Goal: Task Accomplishment & Management: Manage account settings

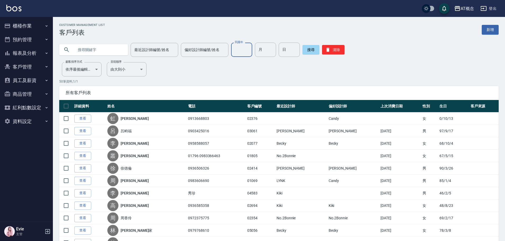
click at [238, 52] on input "民國年" at bounding box center [241, 50] width 21 height 14
click at [256, 51] on input "月" at bounding box center [265, 50] width 21 height 14
type input "11"
type input "2"
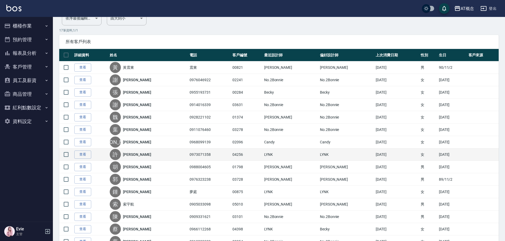
scroll to position [108, 0]
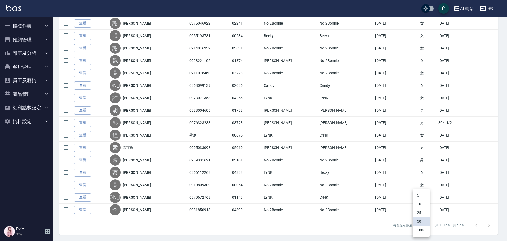
click at [424, 227] on body "AT概念 登出 櫃檯作業 打帳單 帳單列表 現金收支登錄 高階收支登錄 材料自購登錄 每日結帳 排班表 現場電腦打卡 預約管理 預約管理 單日預約紀錄 單週預…" at bounding box center [253, 66] width 507 height 348
click at [387, 228] on div at bounding box center [253, 120] width 507 height 241
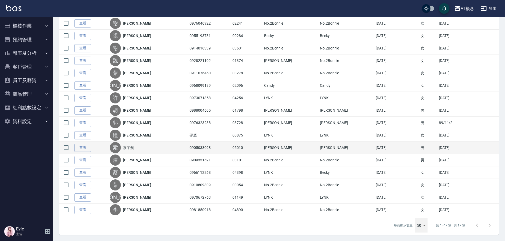
scroll to position [0, 0]
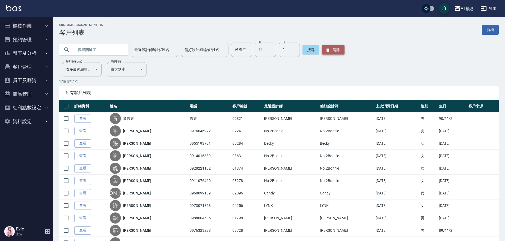
click at [329, 47] on button "清除" at bounding box center [333, 50] width 22 height 10
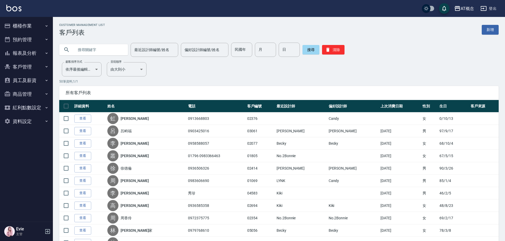
click at [88, 46] on input "text" at bounding box center [99, 50] width 50 height 14
type input "卓琇"
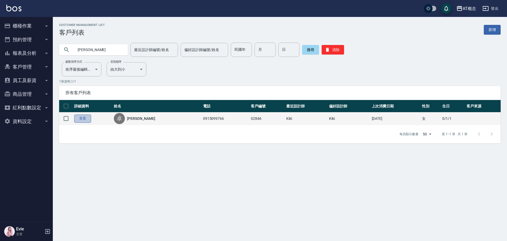
click at [82, 122] on link "查看" at bounding box center [82, 118] width 17 height 8
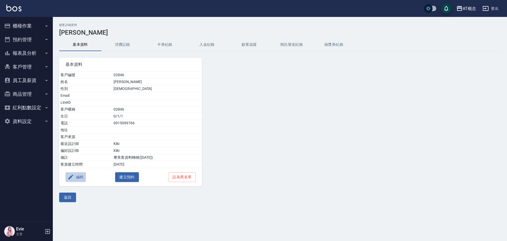
click at [79, 174] on button "編輯" at bounding box center [76, 177] width 20 height 10
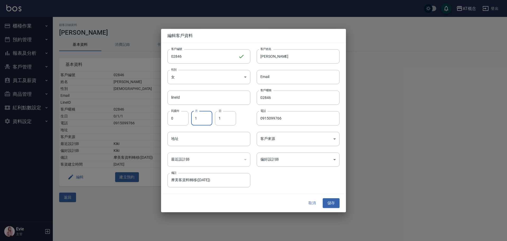
click at [205, 122] on input "1" at bounding box center [201, 118] width 21 height 14
type input "11"
type input "2"
click at [334, 203] on button "儲存" at bounding box center [331, 203] width 17 height 10
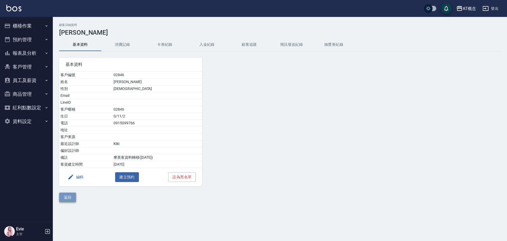
click at [64, 200] on button "返回" at bounding box center [67, 197] width 17 height 10
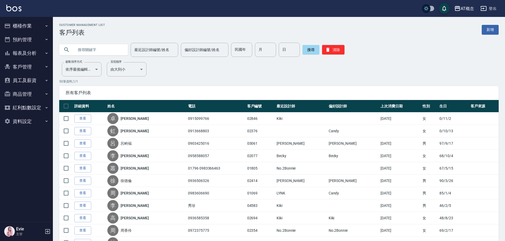
click at [94, 50] on input "text" at bounding box center [99, 50] width 50 height 14
type input "02368"
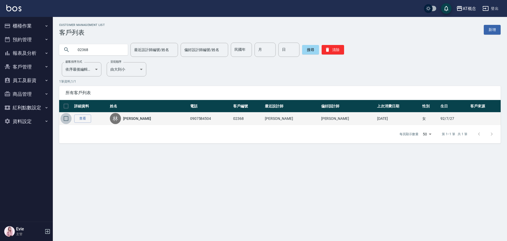
click at [66, 118] on input "checkbox" at bounding box center [66, 118] width 11 height 11
checkbox input "true"
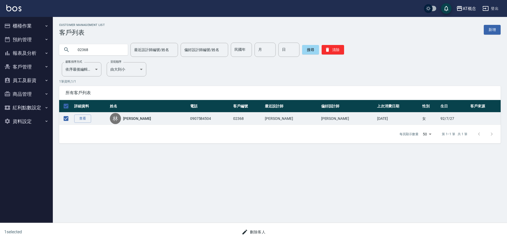
click at [253, 232] on button "刪除客人" at bounding box center [254, 232] width 28 height 10
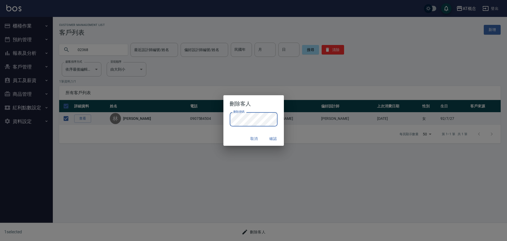
click at [239, 134] on div "取消 確認" at bounding box center [254, 139] width 61 height 14
drag, startPoint x: 270, startPoint y: 137, endPoint x: 307, endPoint y: 88, distance: 61.6
click at [271, 137] on button "確認" at bounding box center [273, 139] width 17 height 10
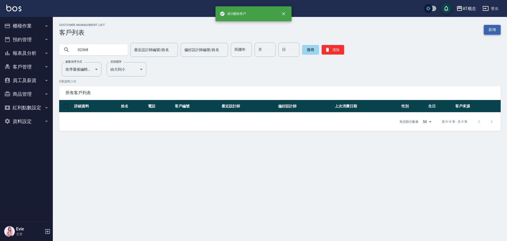
click at [488, 27] on link "新增" at bounding box center [492, 30] width 17 height 10
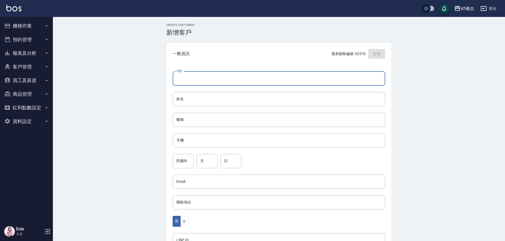
click at [224, 83] on input "代號" at bounding box center [279, 78] width 212 height 14
type input "02368"
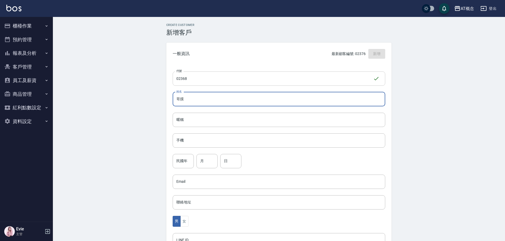
type input "歌"
type input "王詩螢"
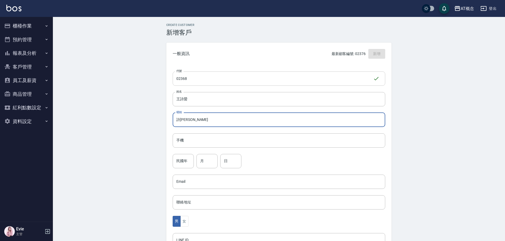
type input "詩螢"
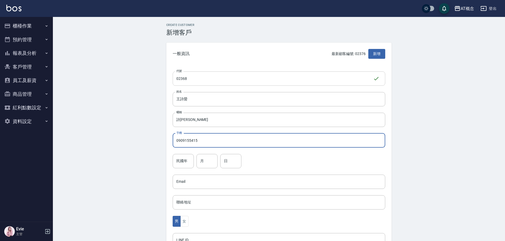
type input "0909155415"
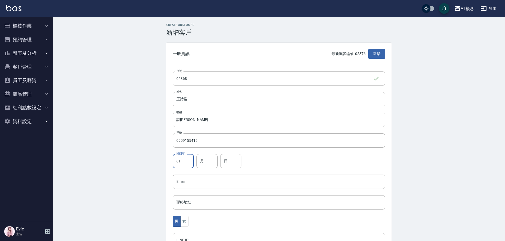
type input "81"
type input "12"
type input "29"
click at [184, 221] on button "女" at bounding box center [184, 221] width 8 height 11
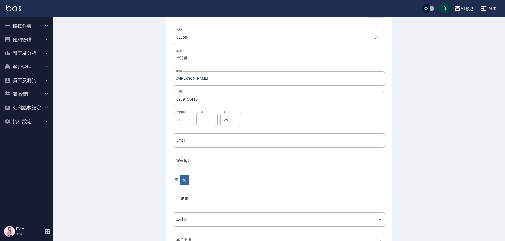
scroll to position [103, 0]
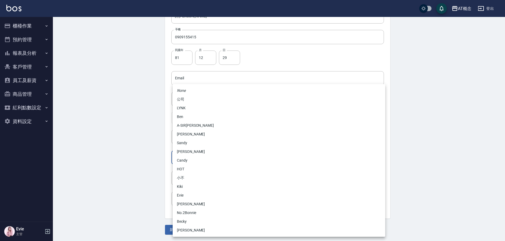
click at [188, 158] on body "AT概念 登出 櫃檯作業 打帳單 帳單列表 現金收支登錄 高階收支登錄 材料自購登錄 每日結帳 排班表 現場電腦打卡 預約管理 預約管理 單日預約紀錄 單週預…" at bounding box center [252, 69] width 505 height 344
click at [187, 159] on li "Candy" at bounding box center [279, 160] width 212 height 9
type input "95c88325-489e-4505-91c2-94462fb1bea6"
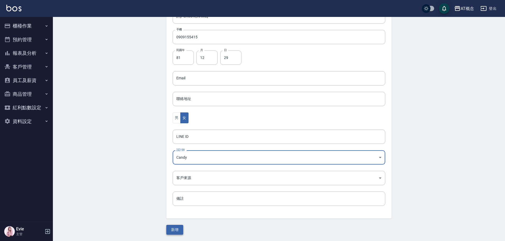
click at [176, 228] on button "新增" at bounding box center [174, 230] width 17 height 10
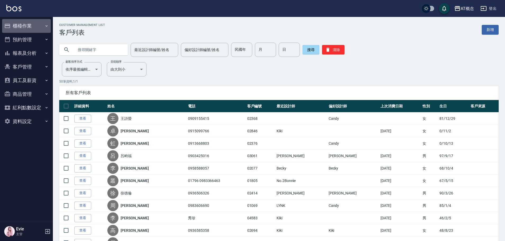
click at [25, 24] on button "櫃檯作業" at bounding box center [26, 26] width 49 height 14
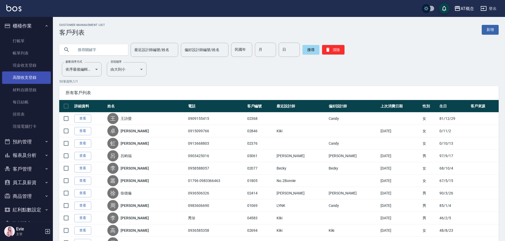
click at [24, 75] on link "高階收支登錄" at bounding box center [26, 77] width 49 height 12
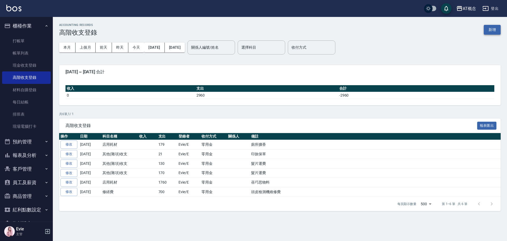
click at [492, 29] on button "新增" at bounding box center [492, 30] width 17 height 10
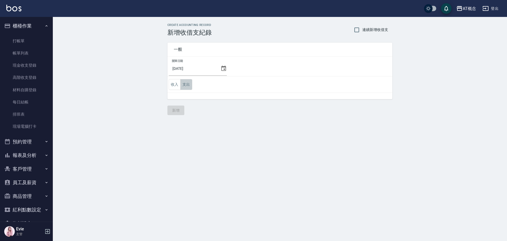
click at [186, 82] on button "支出" at bounding box center [186, 84] width 12 height 11
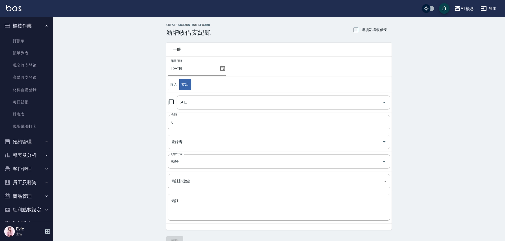
click at [190, 104] on input "科目" at bounding box center [279, 102] width 201 height 9
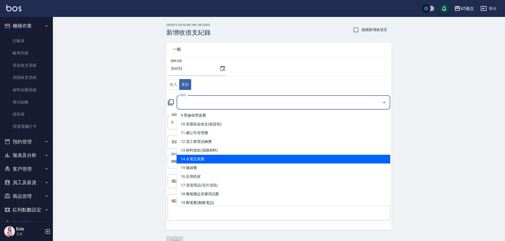
scroll to position [79, 0]
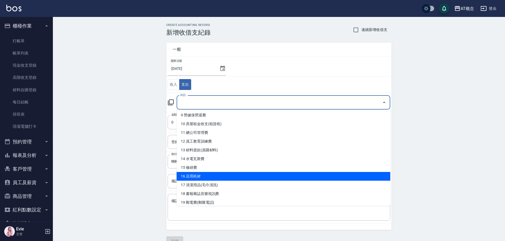
click at [198, 174] on li "16 店用耗材" at bounding box center [282, 176] width 213 height 9
type input "16 店用耗材"
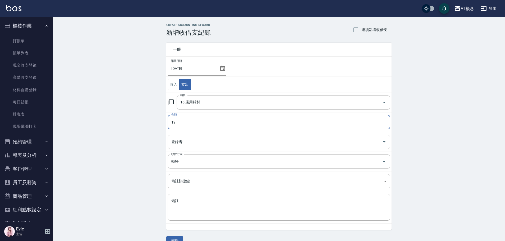
type input "19"
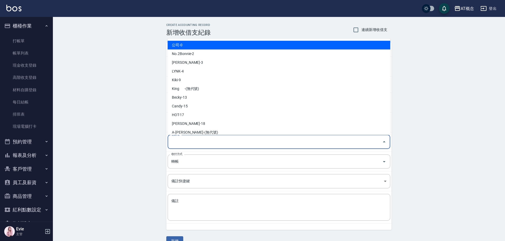
click at [204, 141] on input "登錄者" at bounding box center [275, 141] width 210 height 9
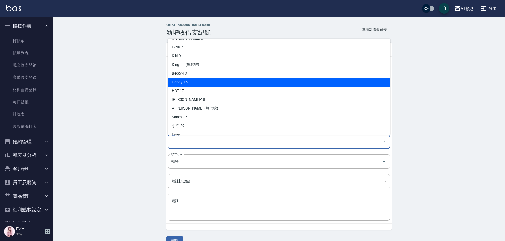
scroll to position [53, 0]
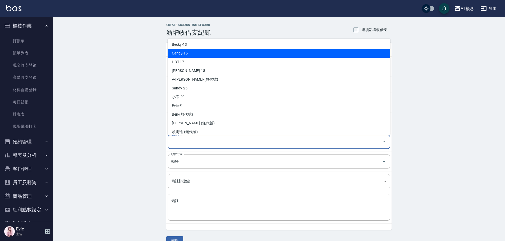
click at [183, 104] on li "Evie-E" at bounding box center [279, 105] width 222 height 9
type input "Evie-E"
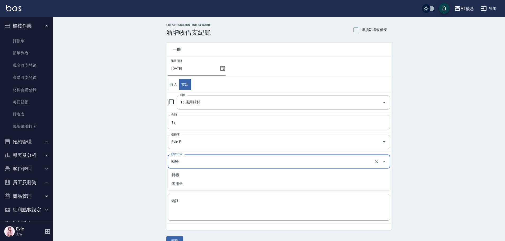
click at [182, 162] on input "轉帳" at bounding box center [271, 161] width 203 height 9
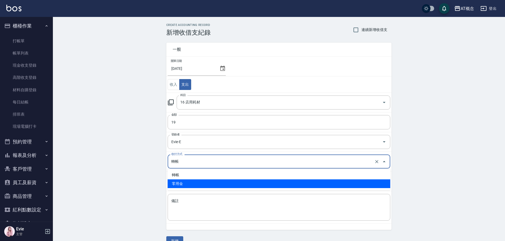
click at [184, 184] on li "零用金" at bounding box center [279, 183] width 222 height 9
type input "零用金"
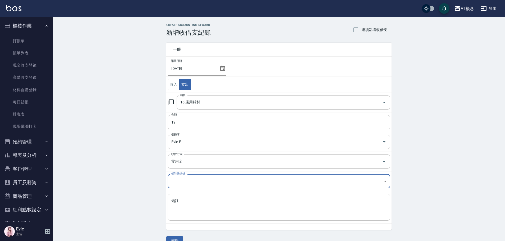
click at [189, 199] on textarea "備註" at bounding box center [278, 207] width 215 height 18
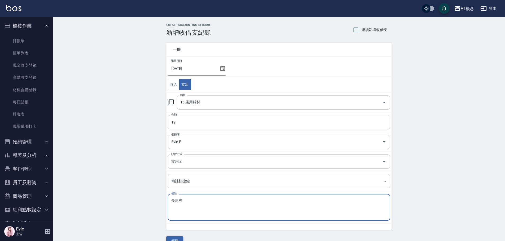
type textarea "長尾夾"
click at [174, 237] on button "新增" at bounding box center [174, 241] width 17 height 10
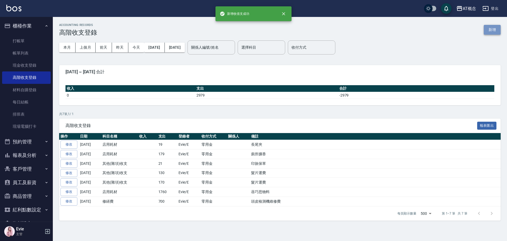
click at [490, 28] on button "新增" at bounding box center [492, 30] width 17 height 10
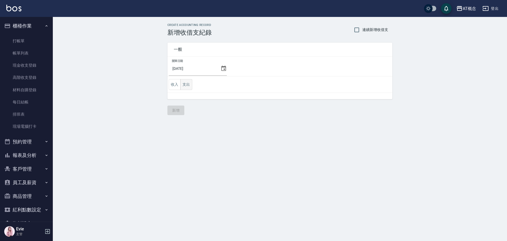
click at [187, 83] on button "支出" at bounding box center [186, 84] width 12 height 11
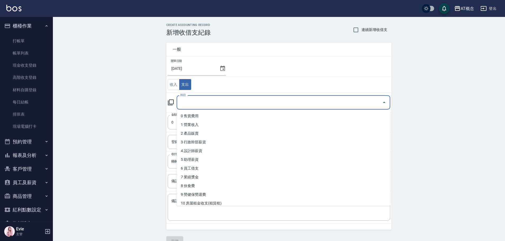
click at [186, 106] on input "科目" at bounding box center [279, 102] width 201 height 9
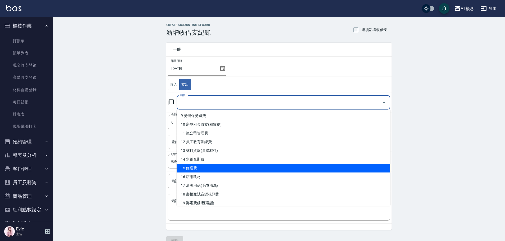
scroll to position [79, 0]
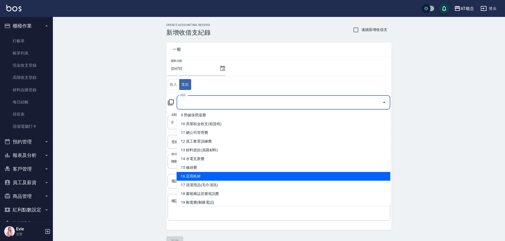
click at [202, 176] on li "16 店用耗材" at bounding box center [282, 176] width 213 height 9
type input "16 店用耗材"
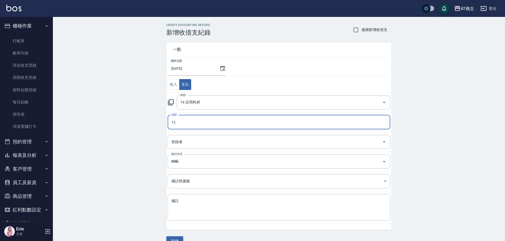
type input "12"
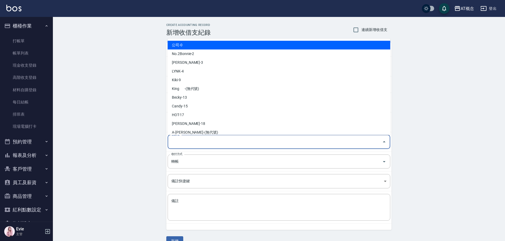
click at [184, 143] on input "登錄者" at bounding box center [275, 141] width 210 height 9
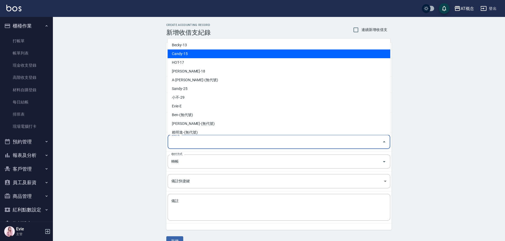
scroll to position [53, 0]
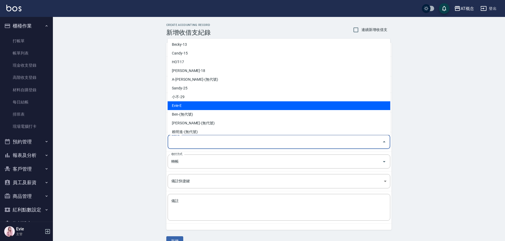
click at [183, 105] on li "Evie-E" at bounding box center [279, 105] width 222 height 9
type input "Evie-E"
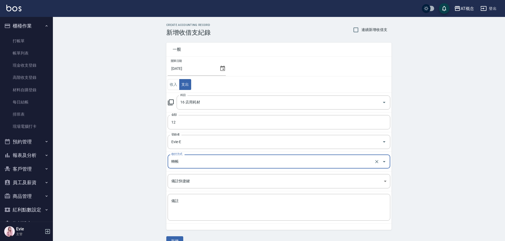
click at [182, 160] on input "轉帳" at bounding box center [271, 161] width 203 height 9
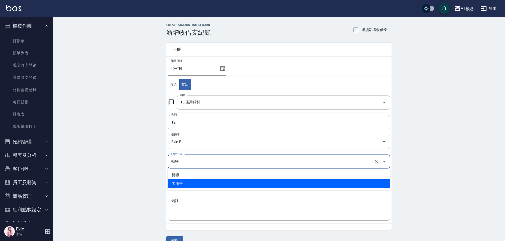
click at [183, 181] on li "零用金" at bounding box center [279, 183] width 222 height 9
type input "零用金"
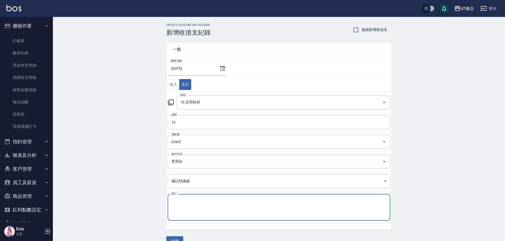
drag, startPoint x: 191, startPoint y: 200, endPoint x: 187, endPoint y: 198, distance: 3.7
click at [190, 200] on textarea "備註" at bounding box center [278, 207] width 215 height 18
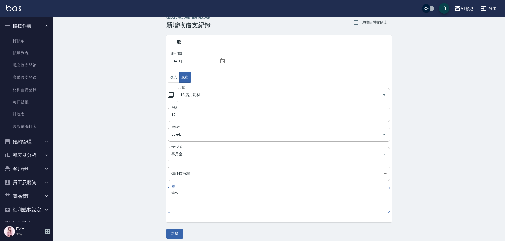
scroll to position [11, 0]
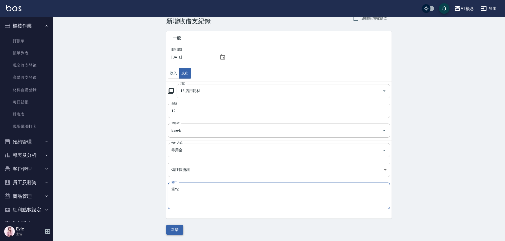
type textarea "筆*2"
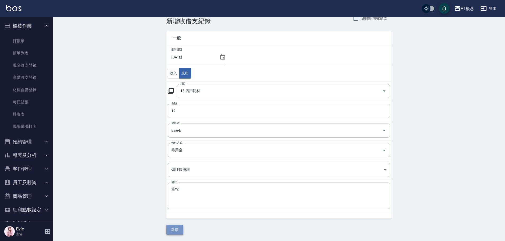
click at [178, 231] on button "新增" at bounding box center [174, 230] width 17 height 10
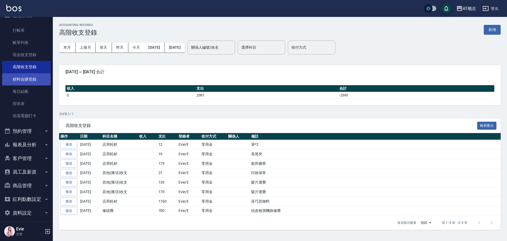
scroll to position [15, 0]
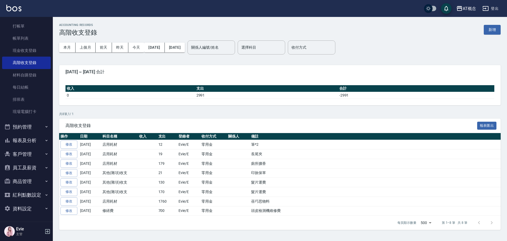
click at [27, 176] on button "商品管理" at bounding box center [26, 181] width 49 height 14
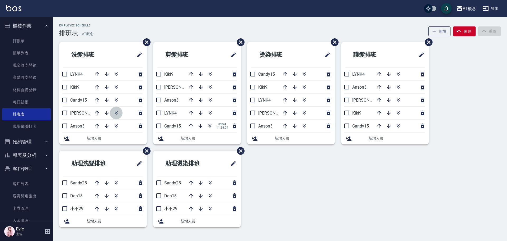
click at [118, 114] on icon "button" at bounding box center [116, 113] width 6 height 6
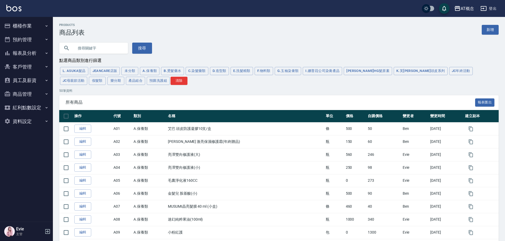
click at [96, 46] on input "text" at bounding box center [99, 48] width 50 height 14
type input "[PERSON_NAME]"
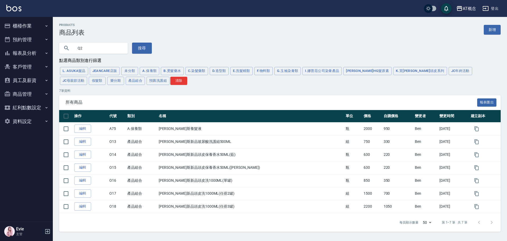
type input "Q2"
